Goal: Find specific page/section: Find specific page/section

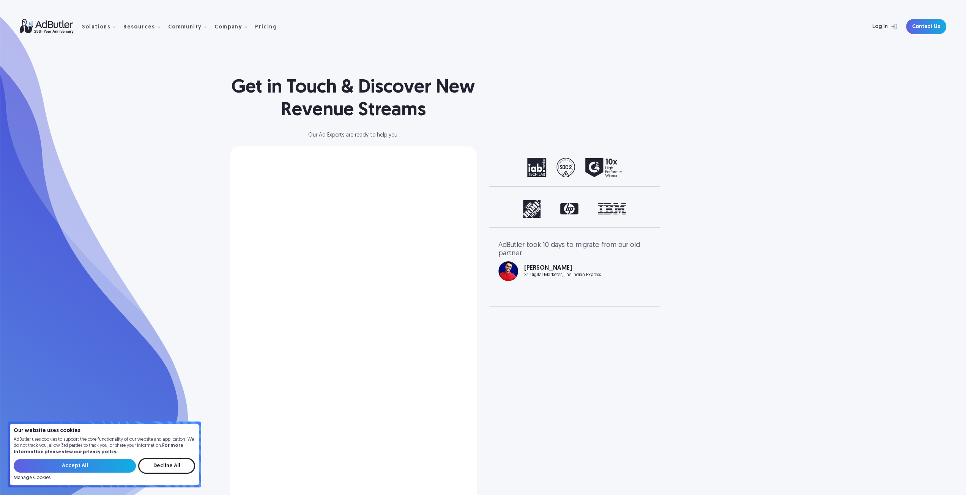
select select "North America"
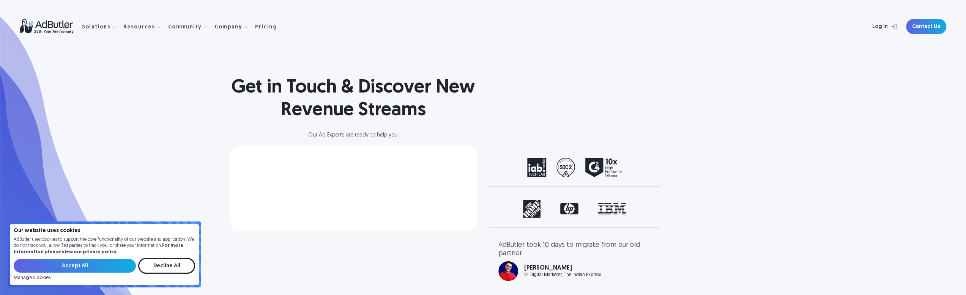
select select "[GEOGRAPHIC_DATA]"
